Goal: Find contact information: Find contact information

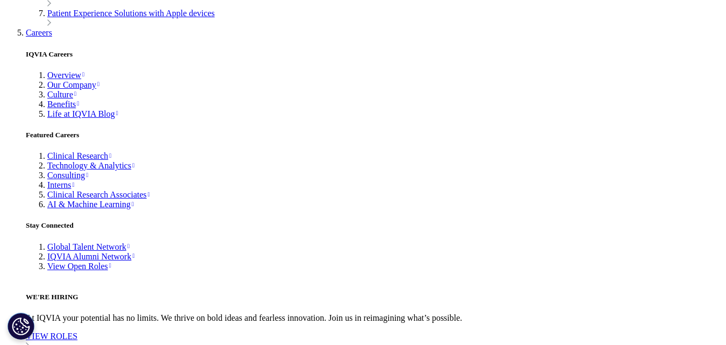
scroll to position [3140, 0]
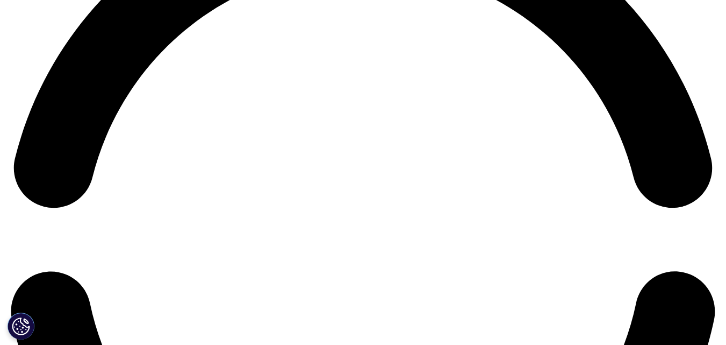
scroll to position [1559, 0]
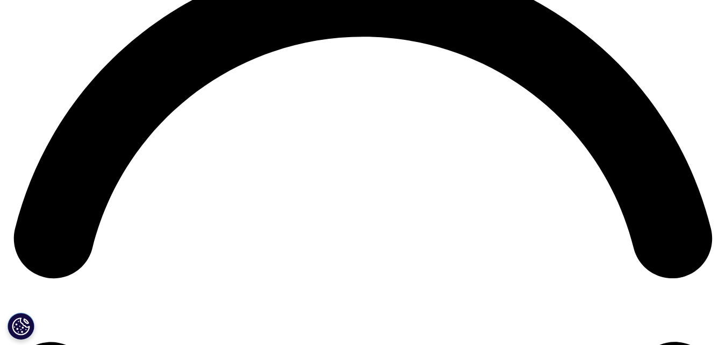
scroll to position [1398, 0]
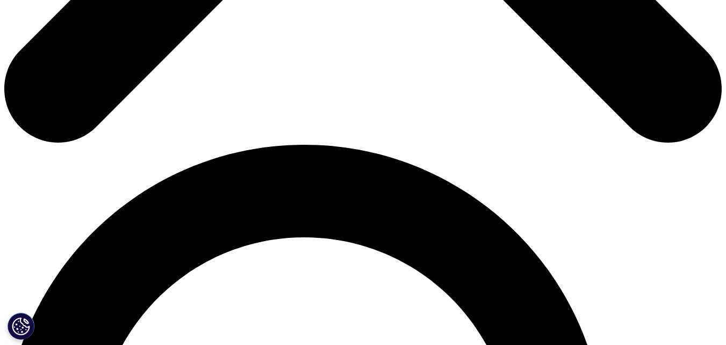
scroll to position [591, 0]
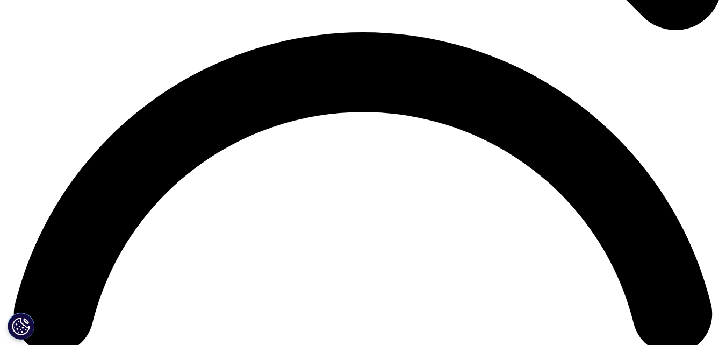
scroll to position [1452, 0]
